Goal: Information Seeking & Learning: Learn about a topic

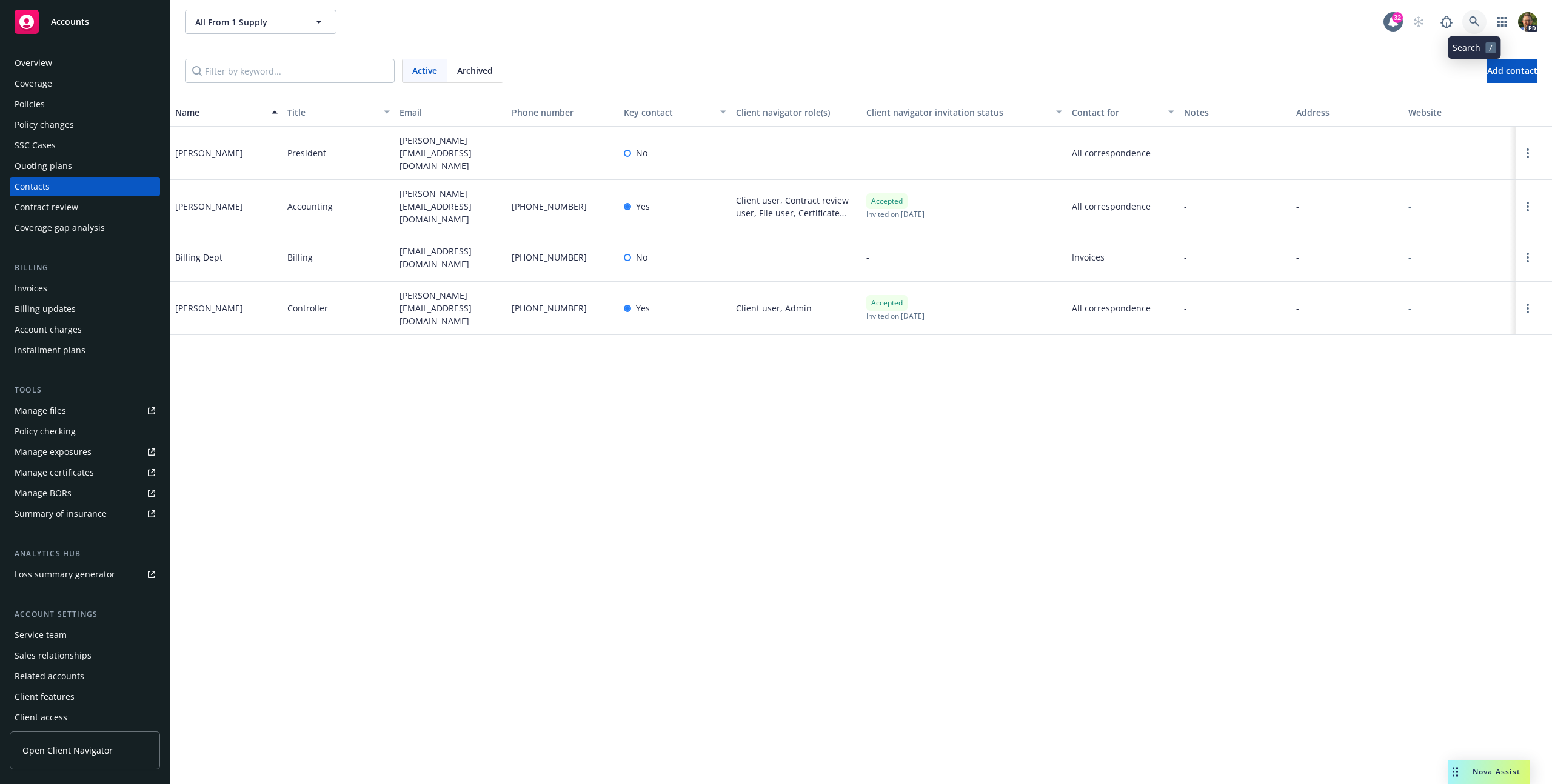
click at [1472, 20] on icon at bounding box center [1474, 22] width 11 height 11
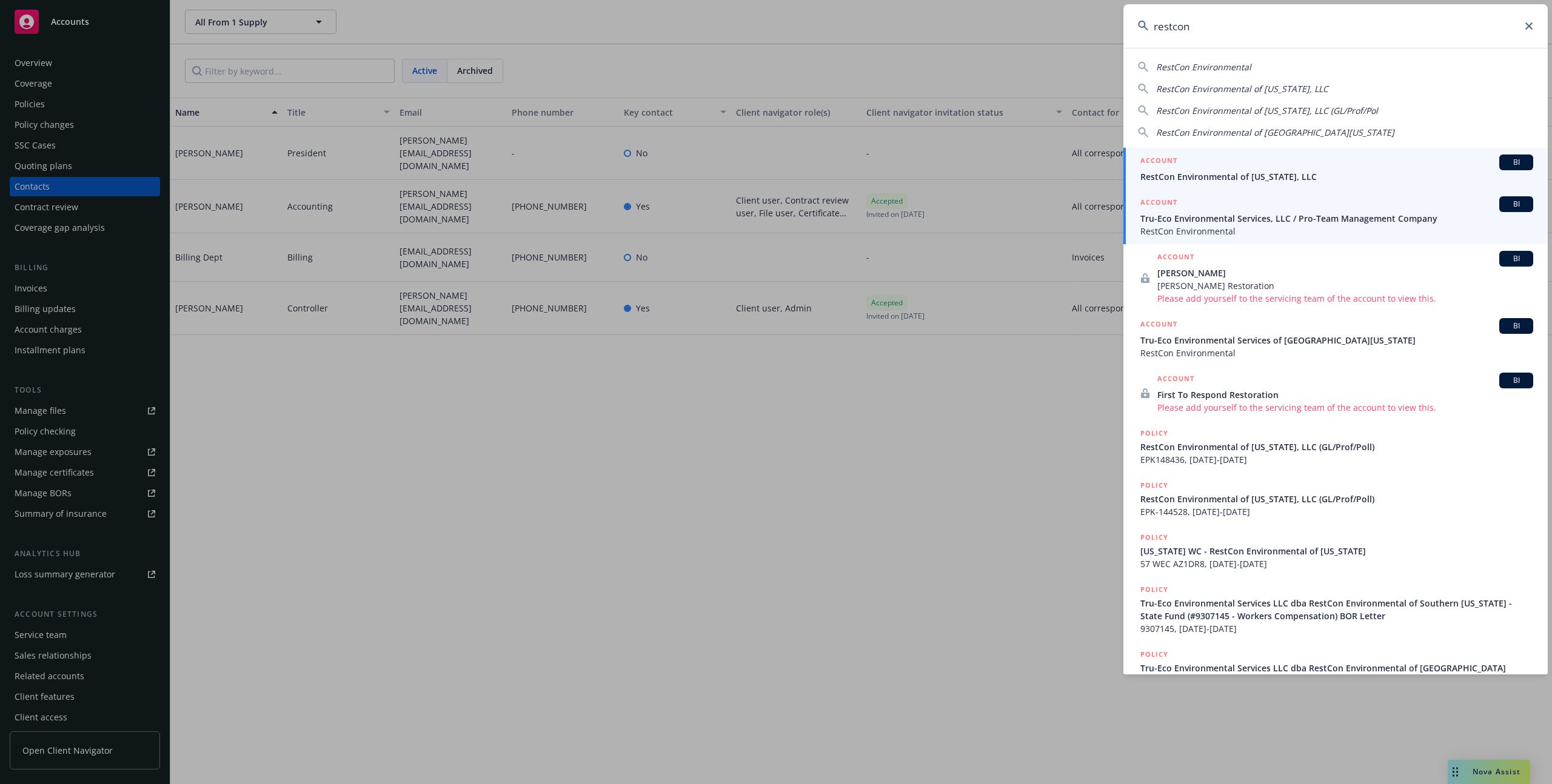
type input "restcon"
click at [1236, 218] on span "Tru-Eco Environmental Services, LLC / Pro-Team Management Company" at bounding box center [1336, 218] width 393 height 13
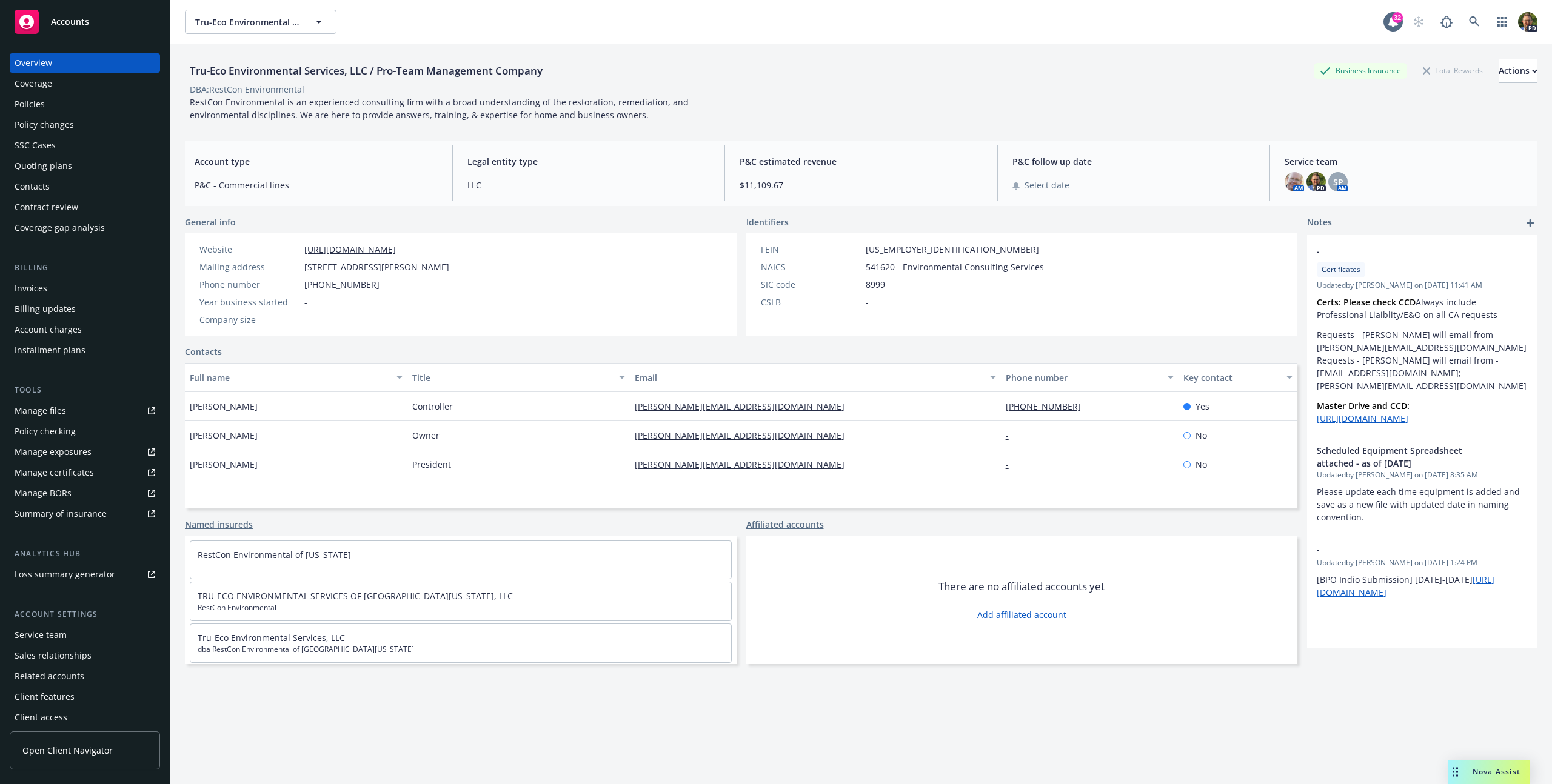
click at [52, 104] on div "Policies" at bounding box center [85, 104] width 140 height 20
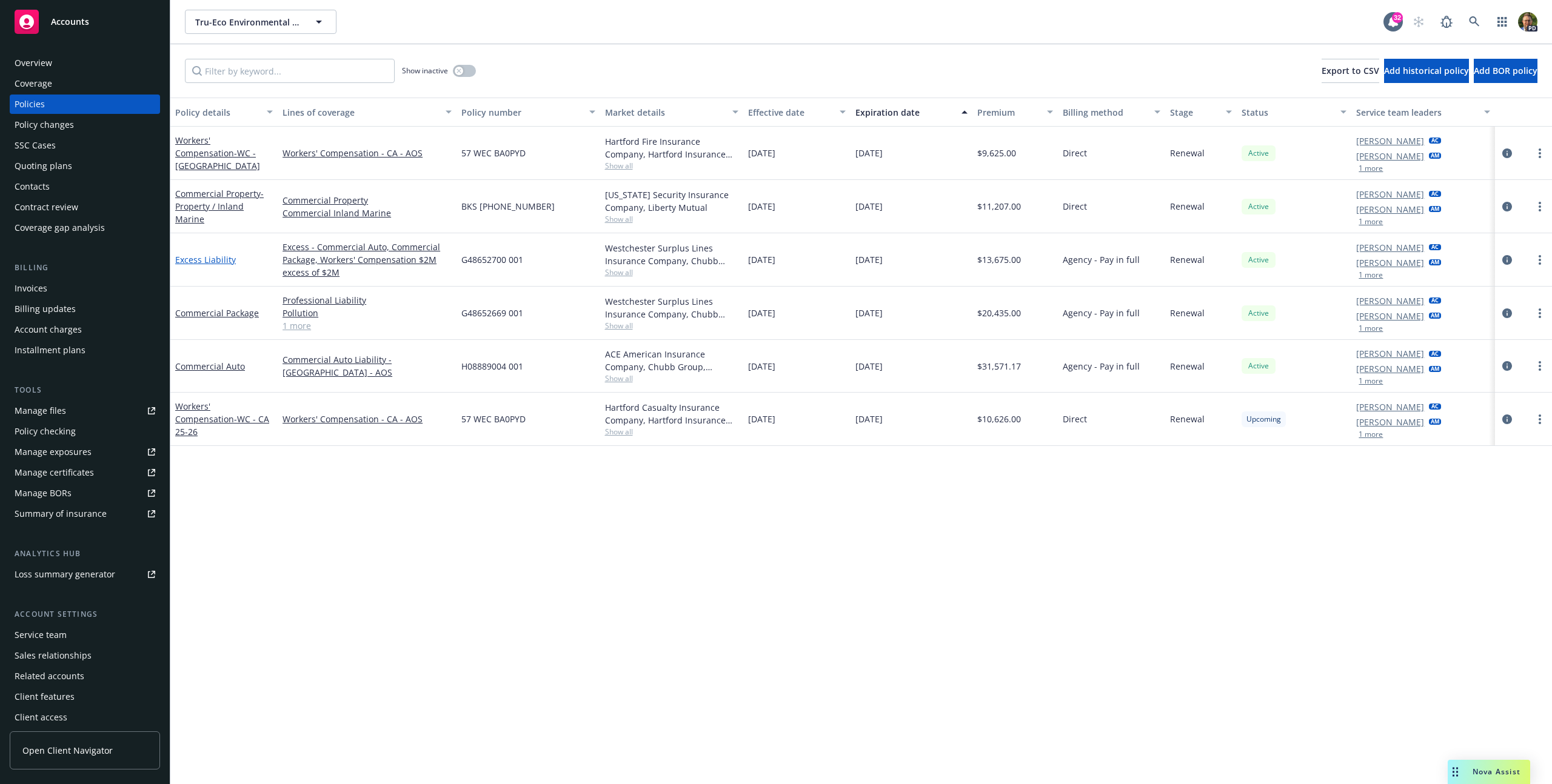
click at [220, 259] on link "Excess Liability" at bounding box center [205, 259] width 61 height 12
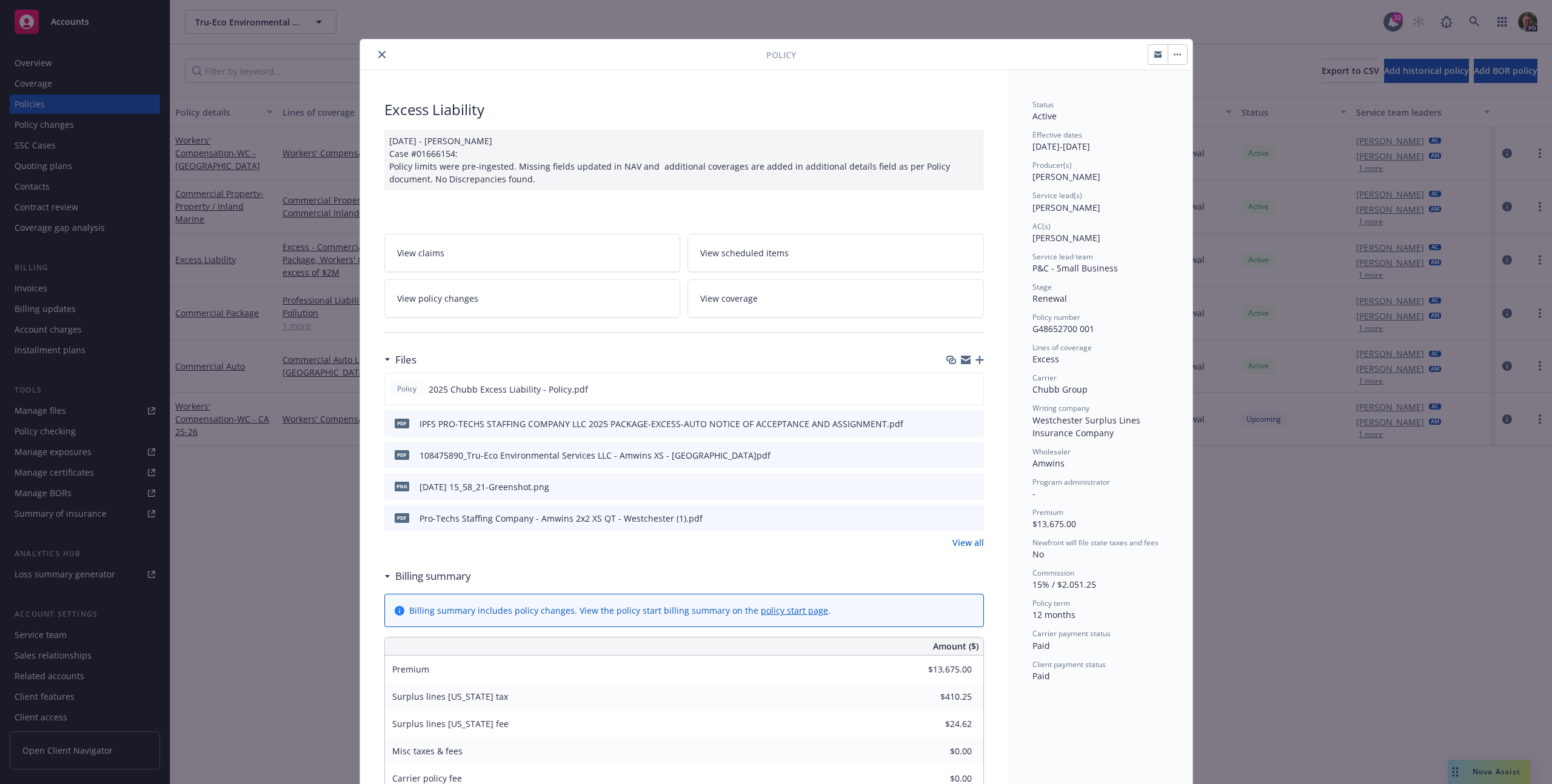
scroll to position [2, 0]
click at [966, 385] on icon "preview file" at bounding box center [972, 386] width 11 height 9
click at [378, 55] on icon "close" at bounding box center [382, 52] width 7 height 7
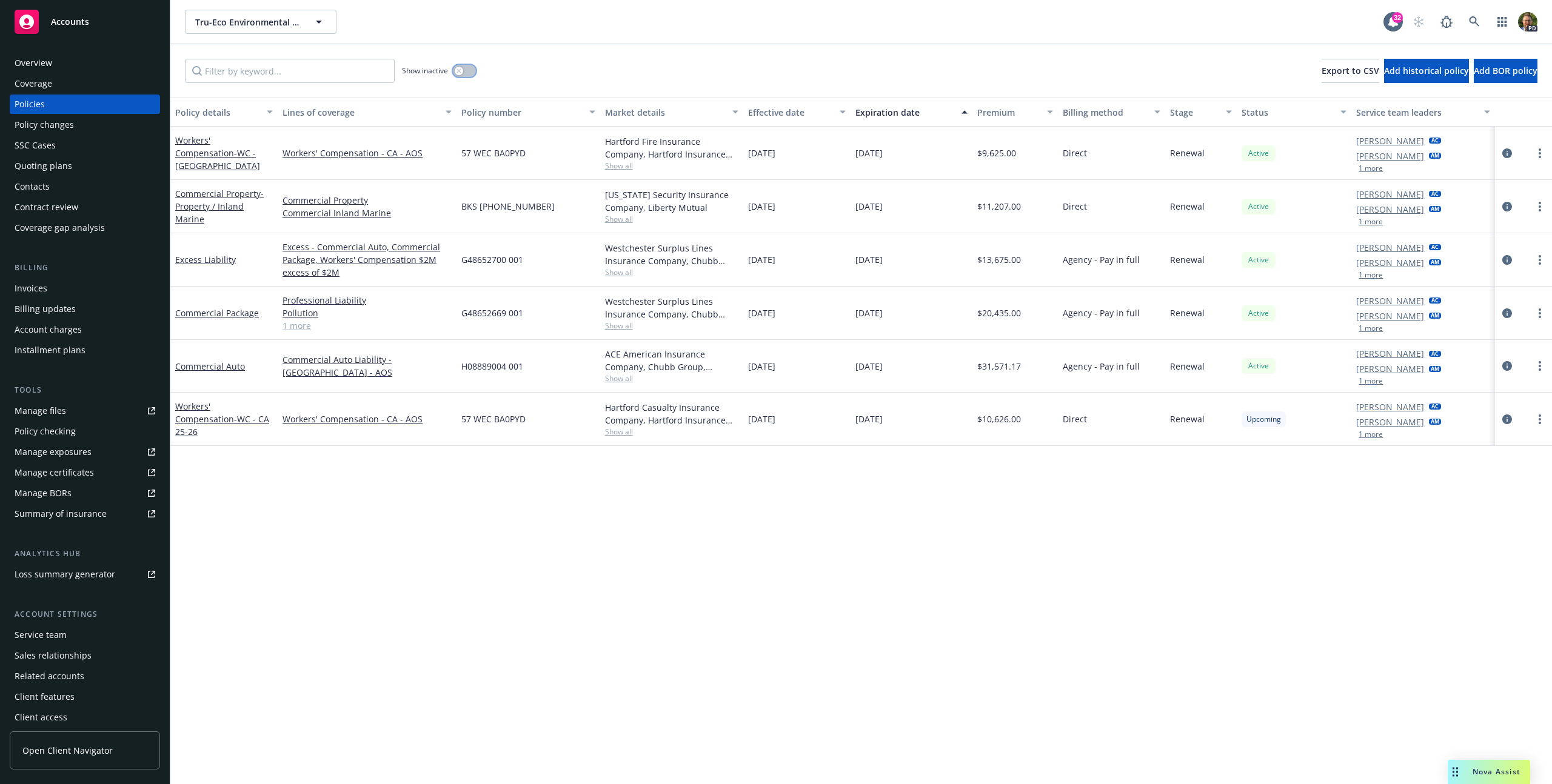
click at [463, 71] on button "button" at bounding box center [464, 71] width 23 height 12
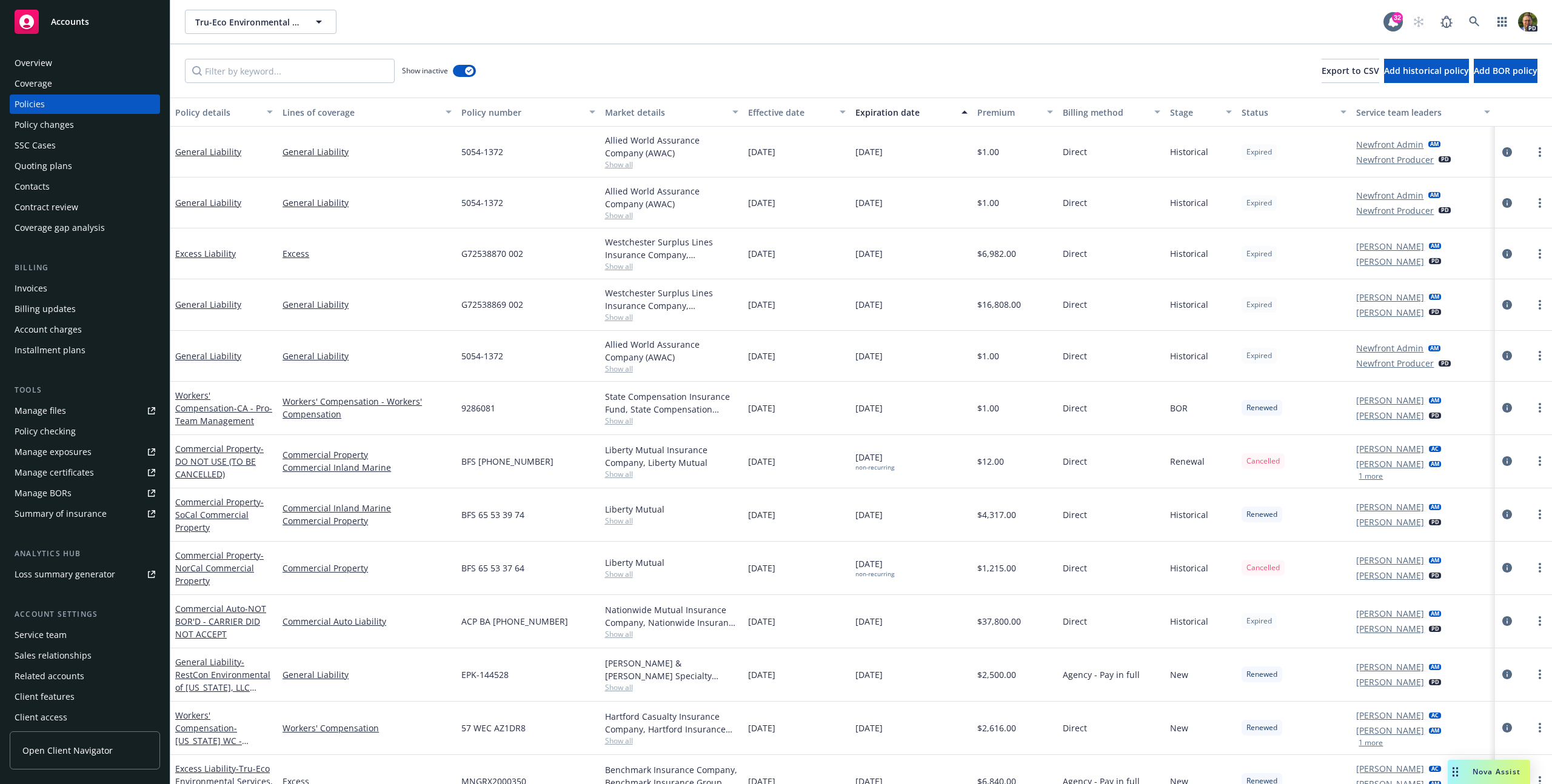
click at [323, 112] on div "Lines of coverage" at bounding box center [361, 112] width 156 height 13
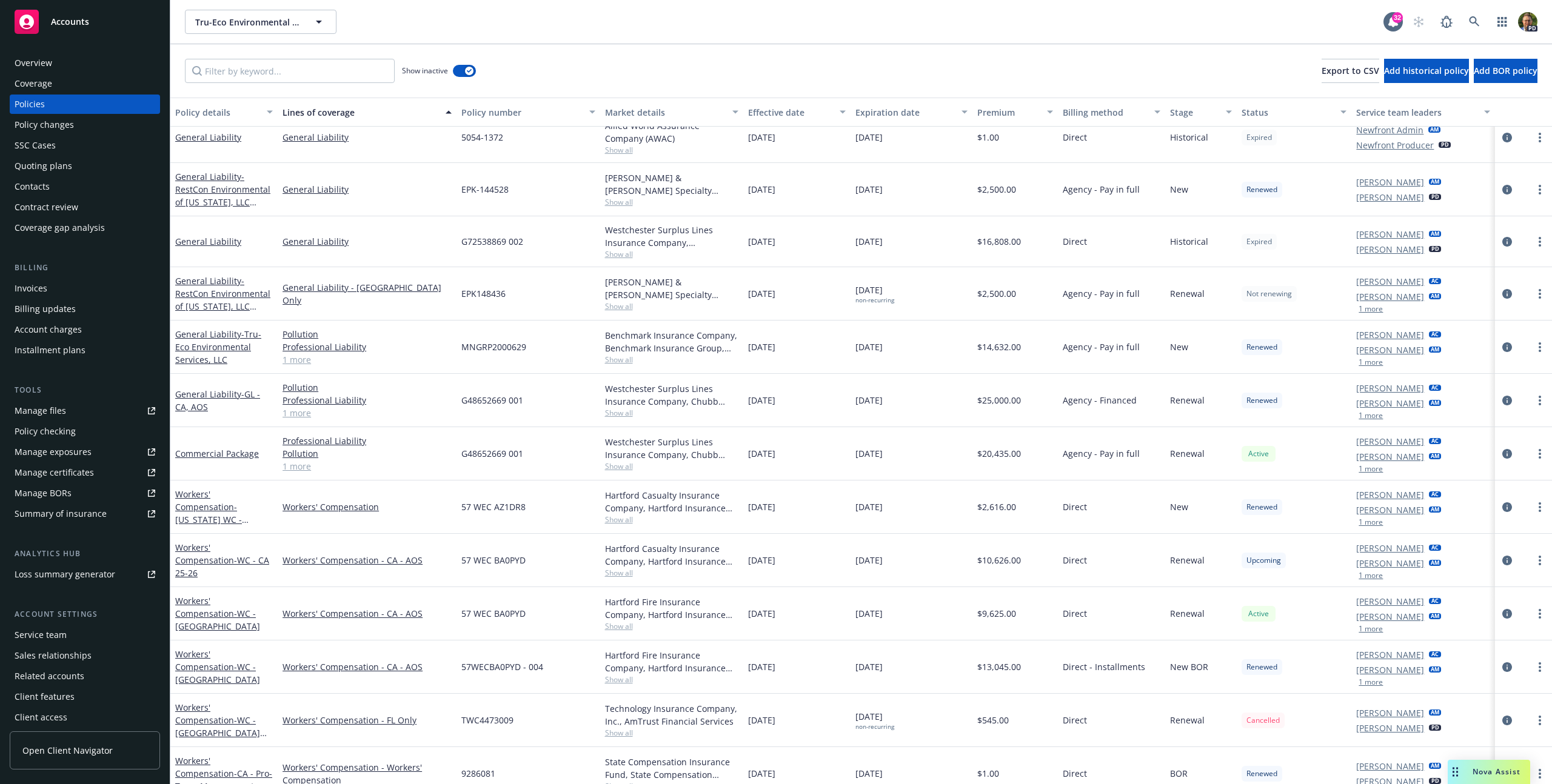
scroll to position [805, 0]
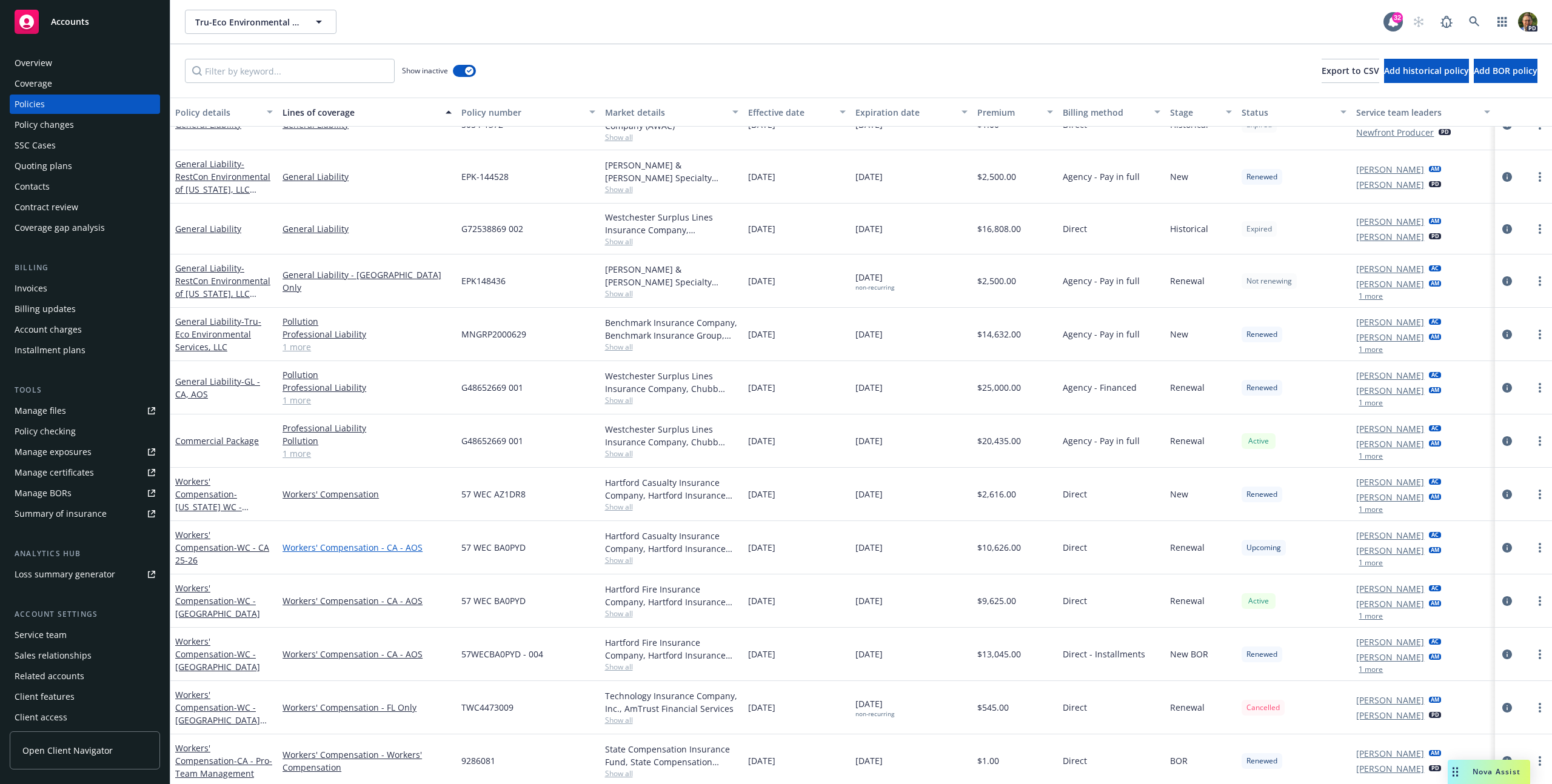
click at [363, 547] on link "Workers' Compensation - CA - AOS" at bounding box center [367, 547] width 169 height 13
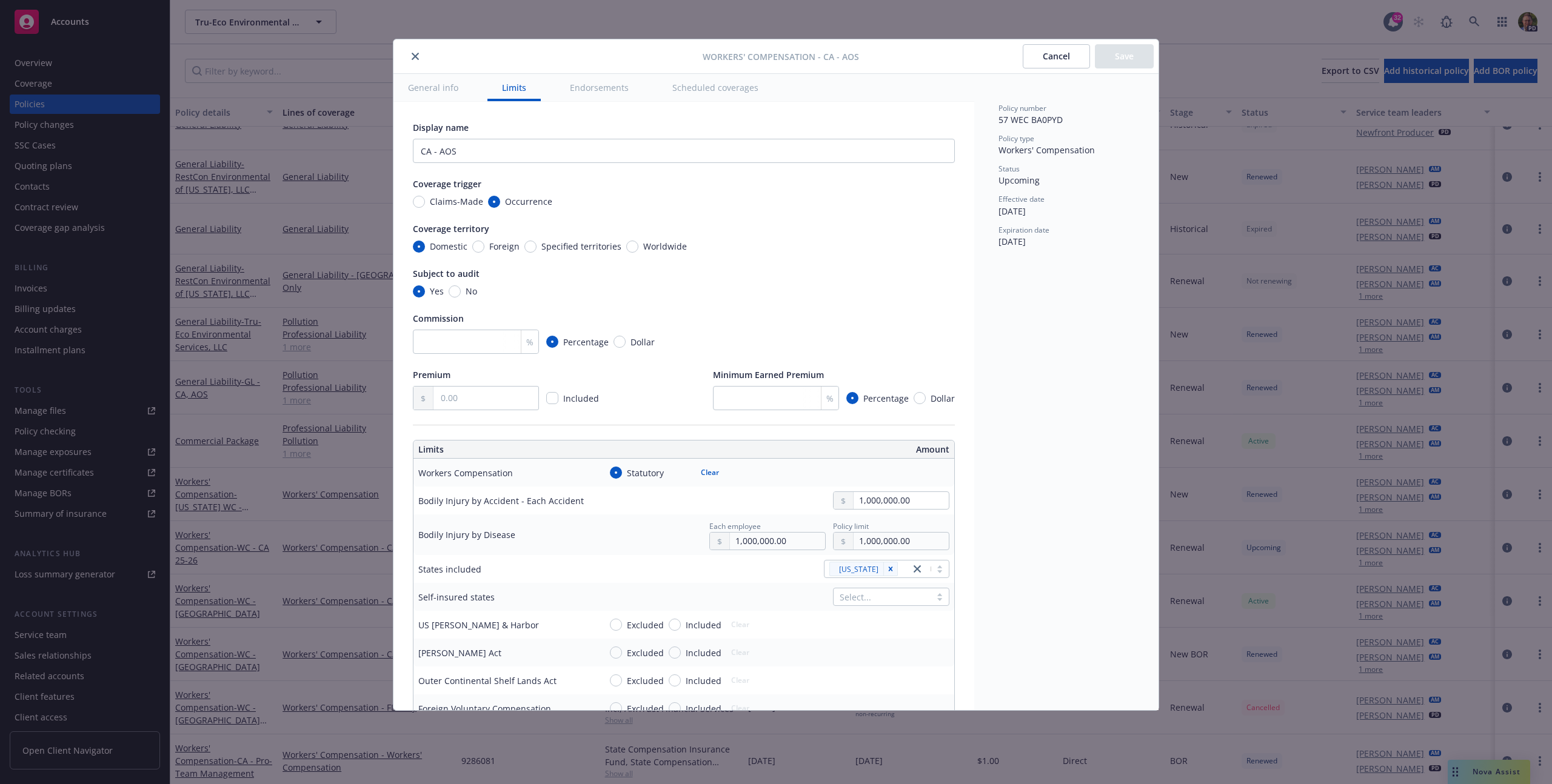
click at [443, 80] on button "General info" at bounding box center [433, 88] width 79 height 27
click at [444, 84] on button "General info" at bounding box center [433, 88] width 79 height 27
click at [621, 85] on button "Endorsements" at bounding box center [598, 88] width 88 height 27
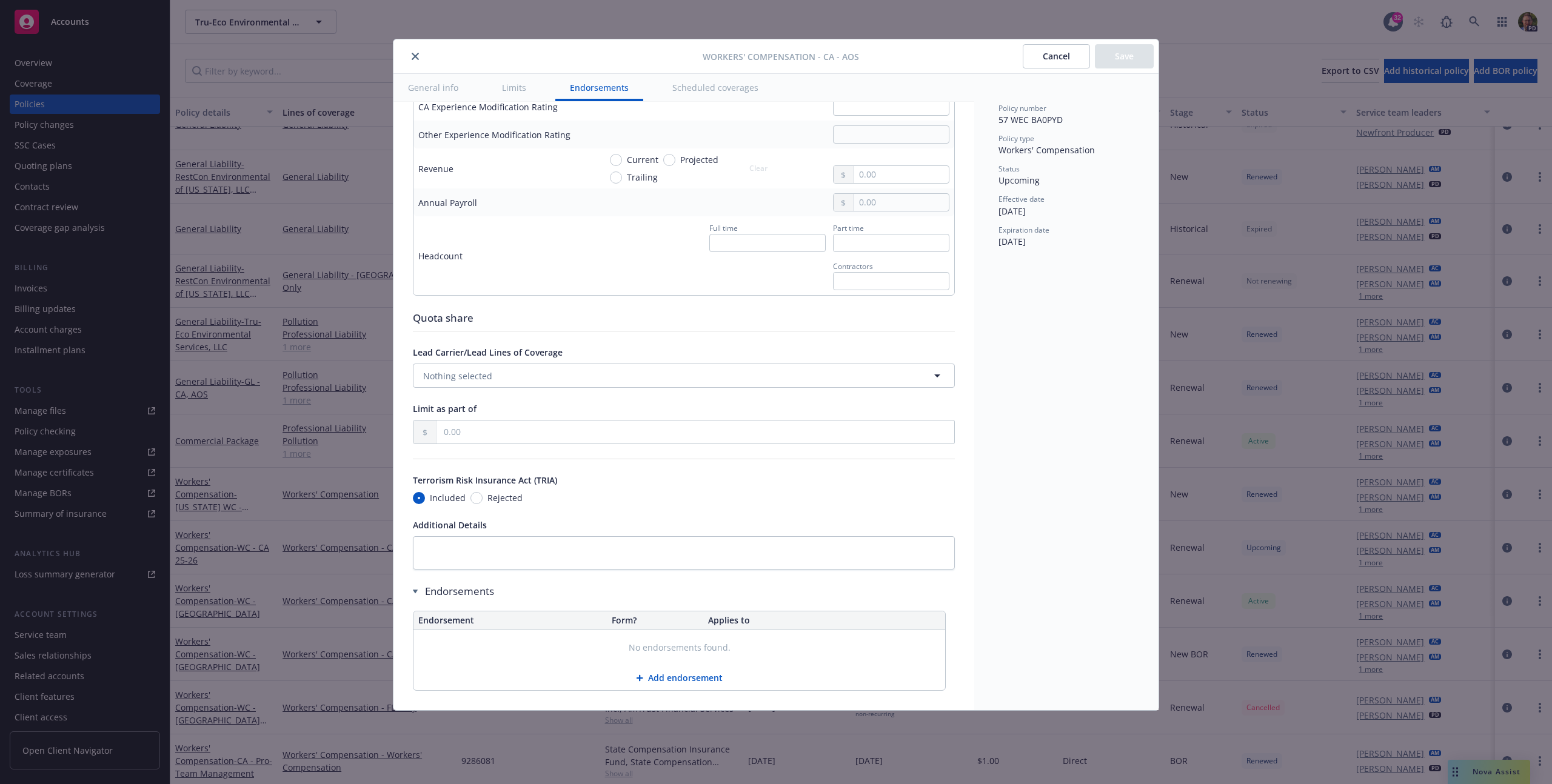
click at [698, 82] on button "Scheduled coverages" at bounding box center [716, 88] width 115 height 27
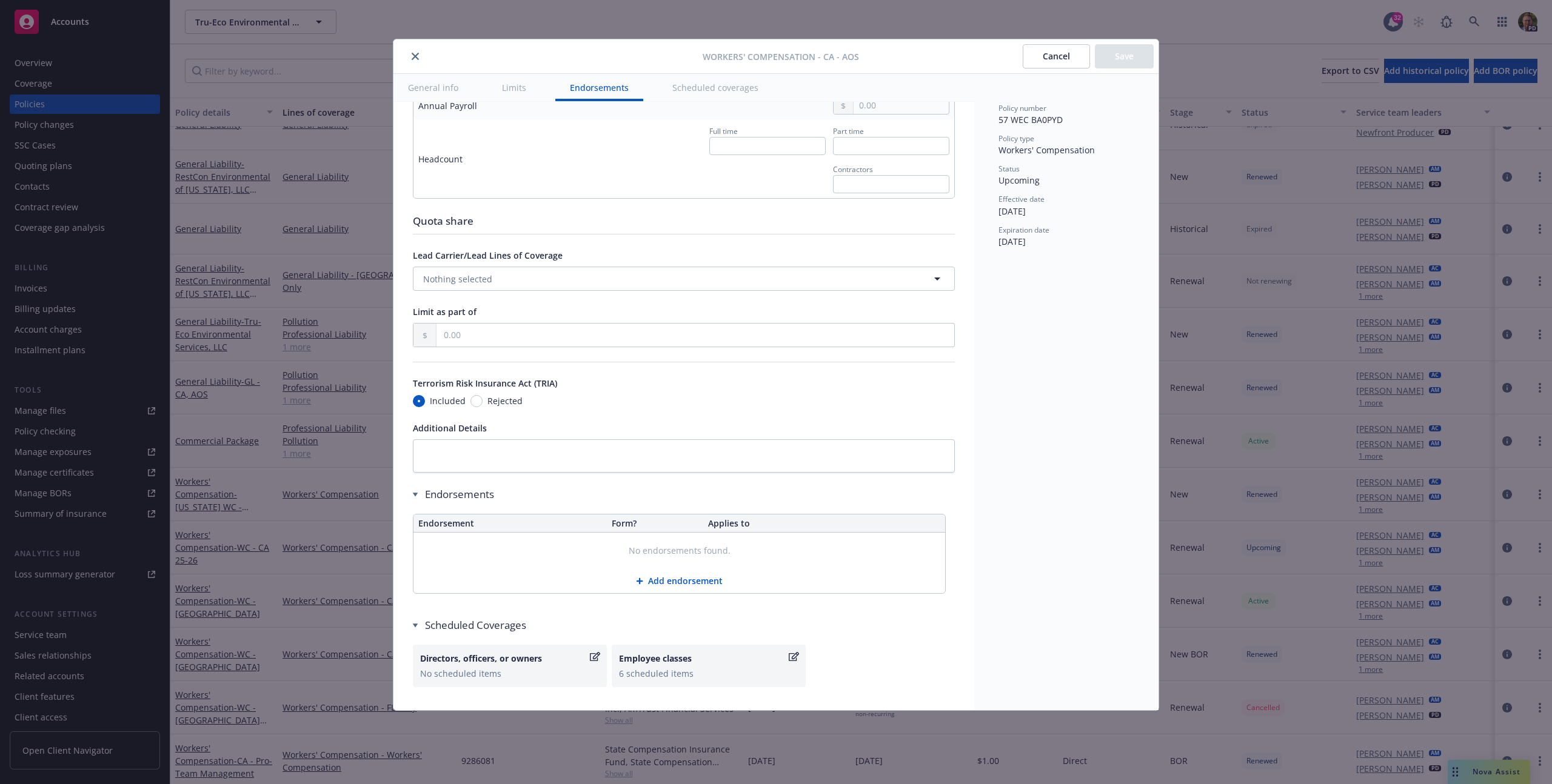
scroll to position [851, 0]
click at [415, 59] on button "close" at bounding box center [415, 56] width 15 height 15
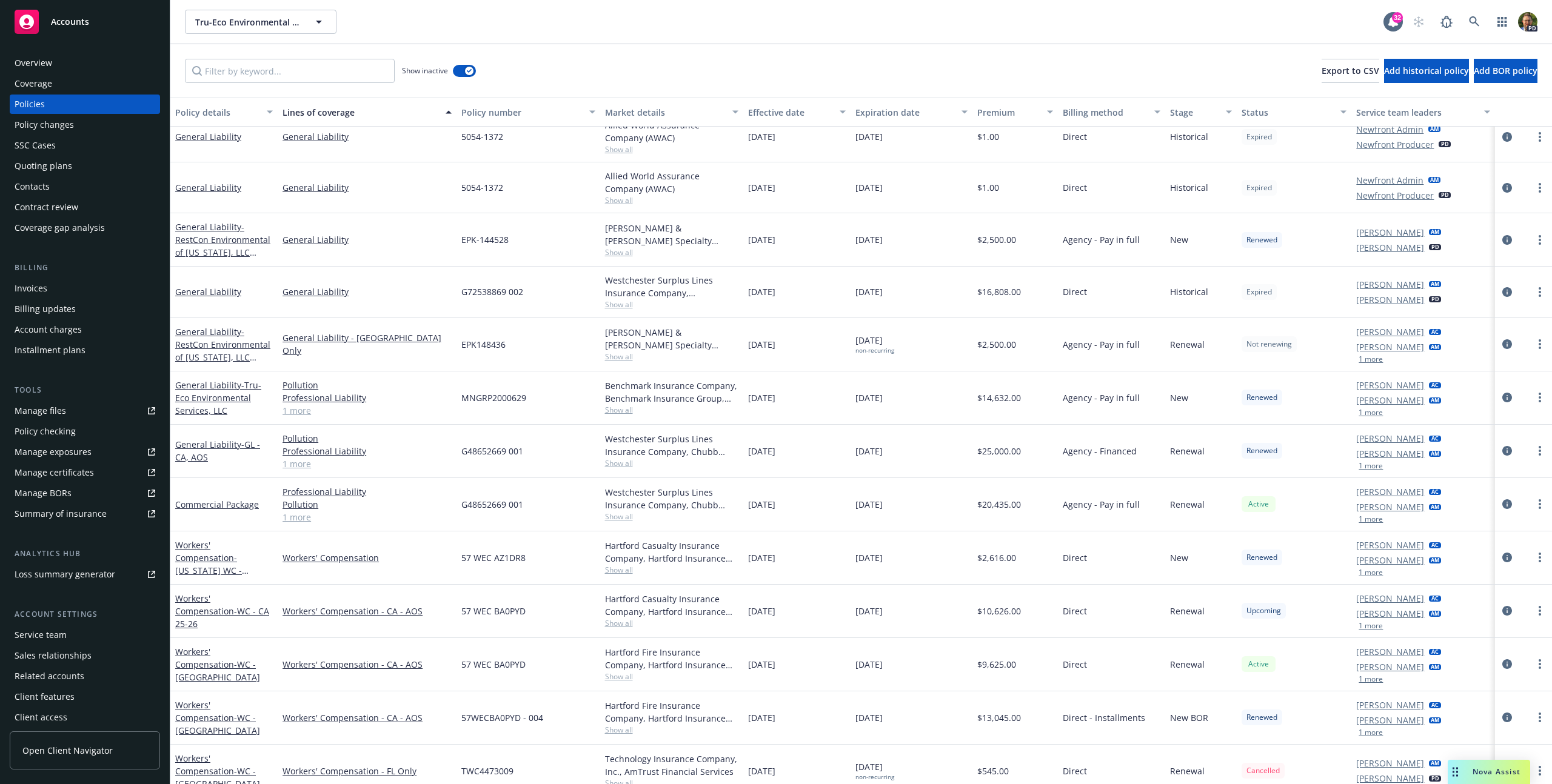
scroll to position [803, 0]
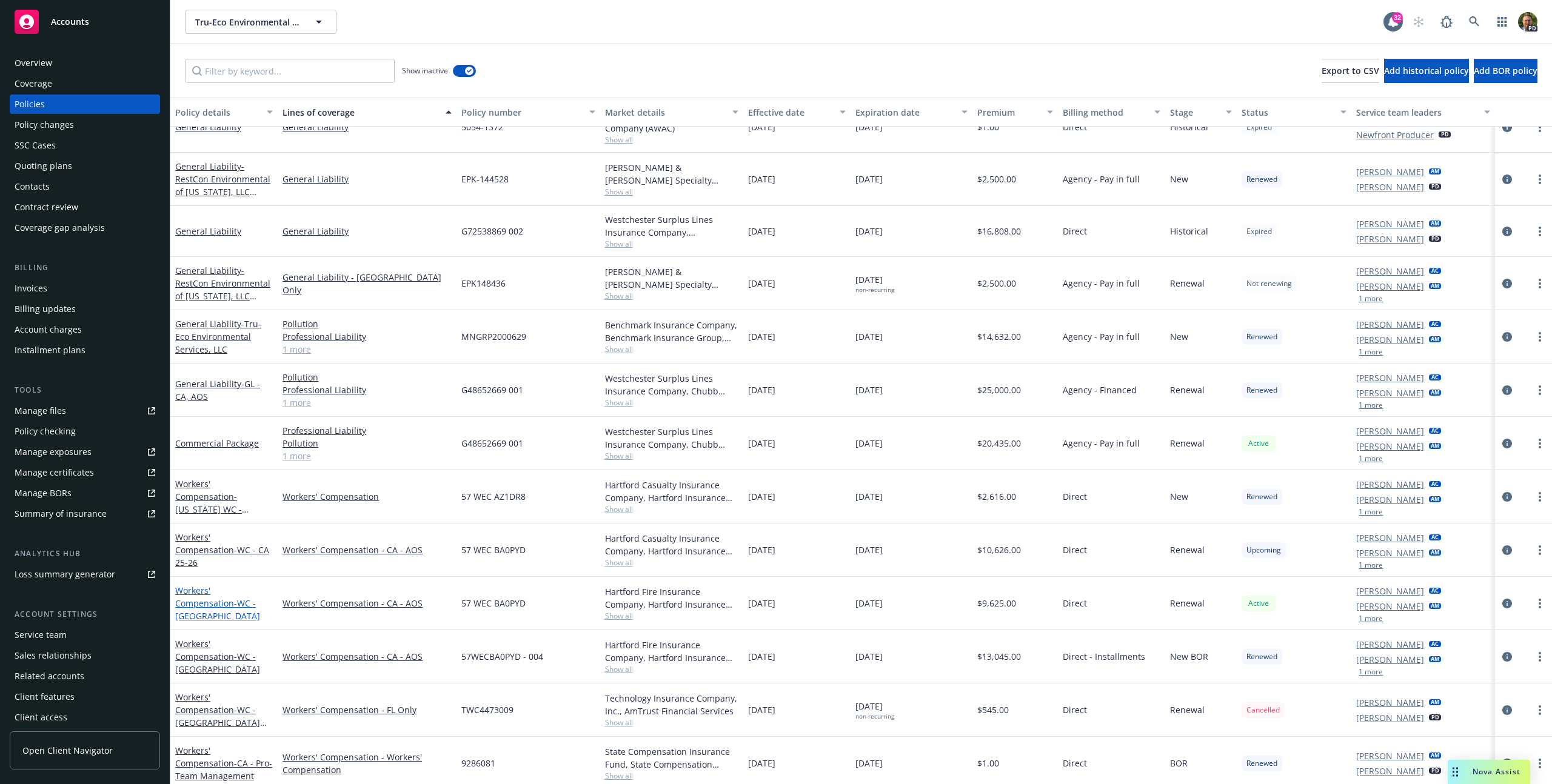
click at [231, 598] on link "Workers' Compensation - WC - CA" at bounding box center [218, 603] width 85 height 37
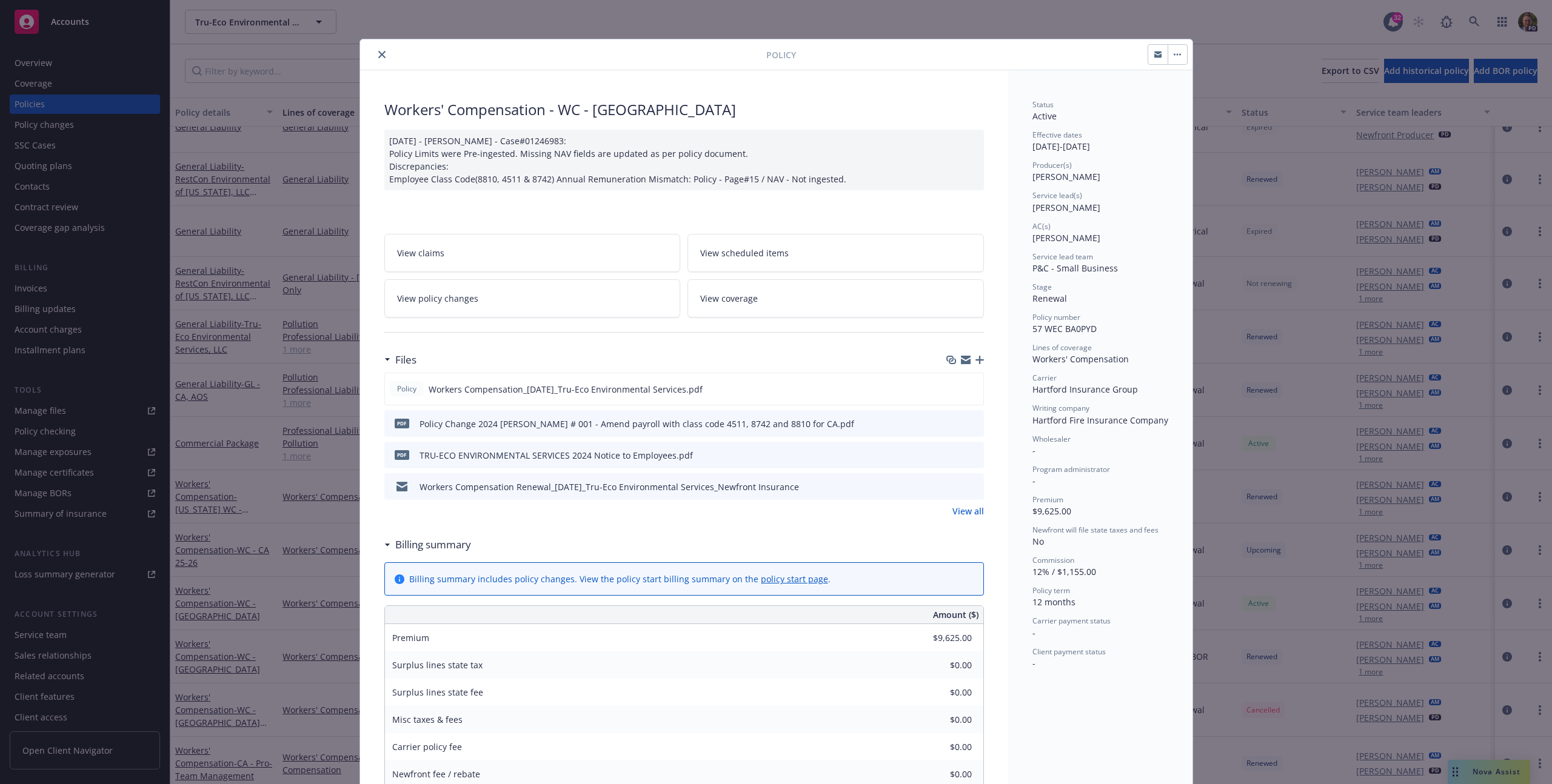
click at [378, 55] on icon "close" at bounding box center [382, 55] width 7 height 7
